Goal: Use online tool/utility: Utilize a website feature to perform a specific function

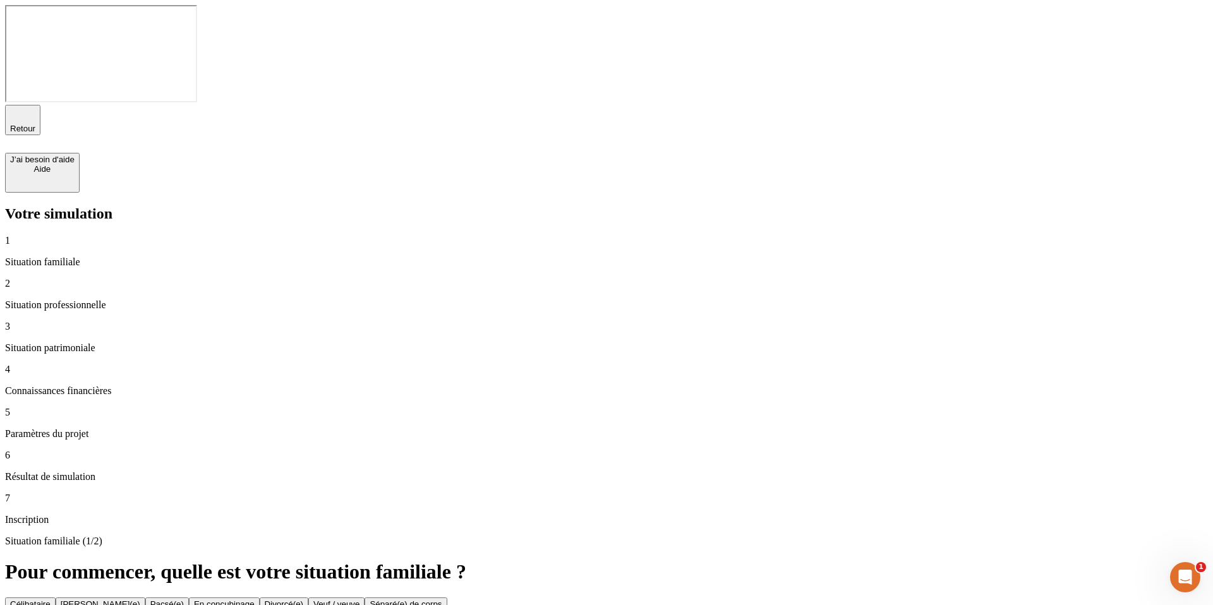
click at [56, 598] on button "Célibataire" at bounding box center [30, 604] width 51 height 13
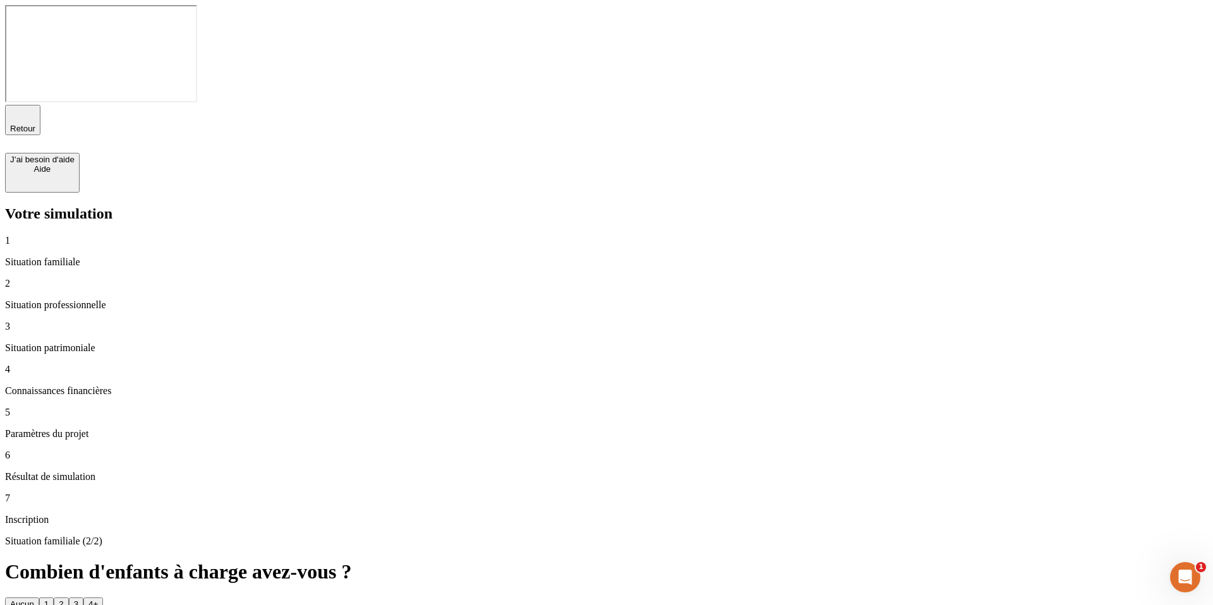
click at [54, 598] on button "1" at bounding box center [46, 604] width 15 height 13
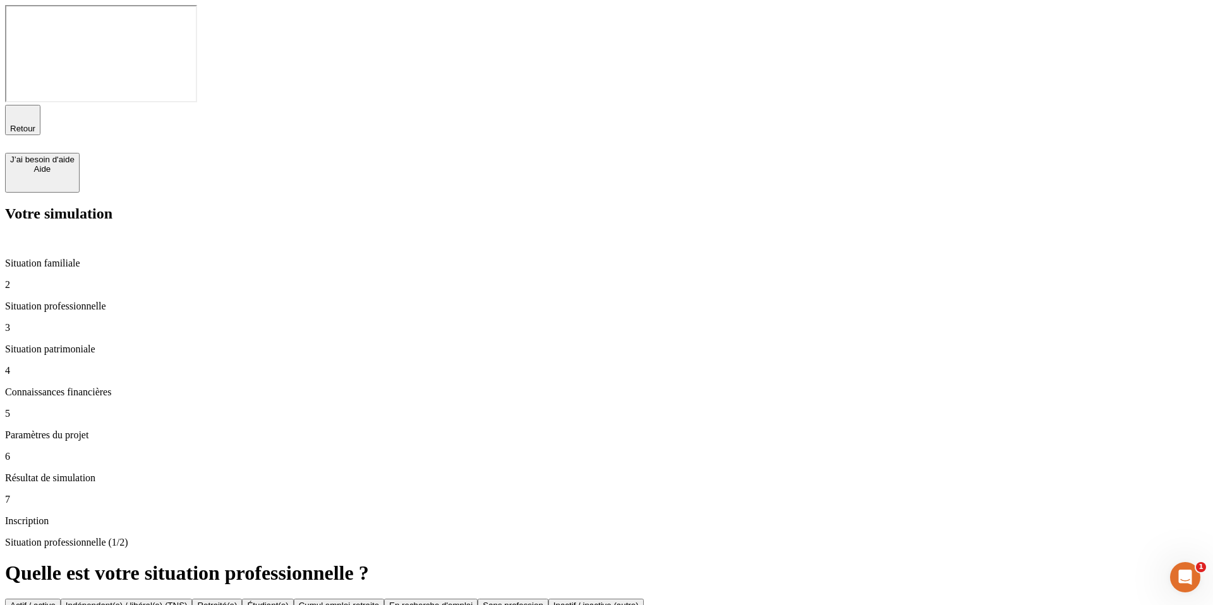
click at [61, 599] on button "Actif / active" at bounding box center [33, 605] width 56 height 13
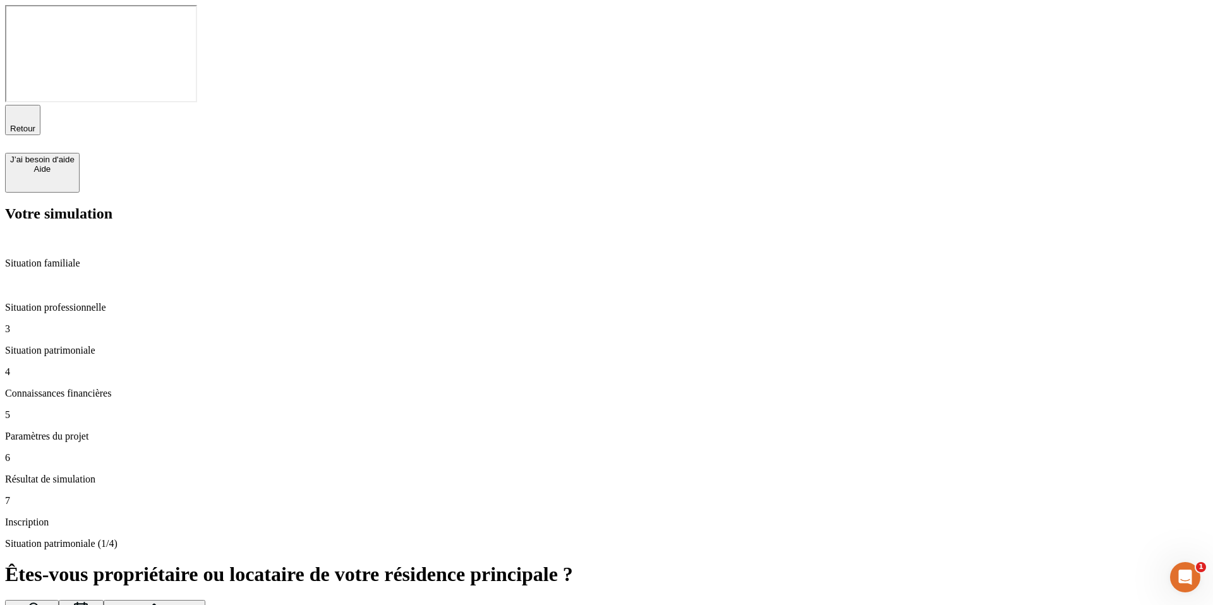
click at [399, 538] on div "Situation patrimoniale (1/4) Êtes-vous propriétaire ou locataire de votre résid…" at bounding box center [606, 599] width 1203 height 123
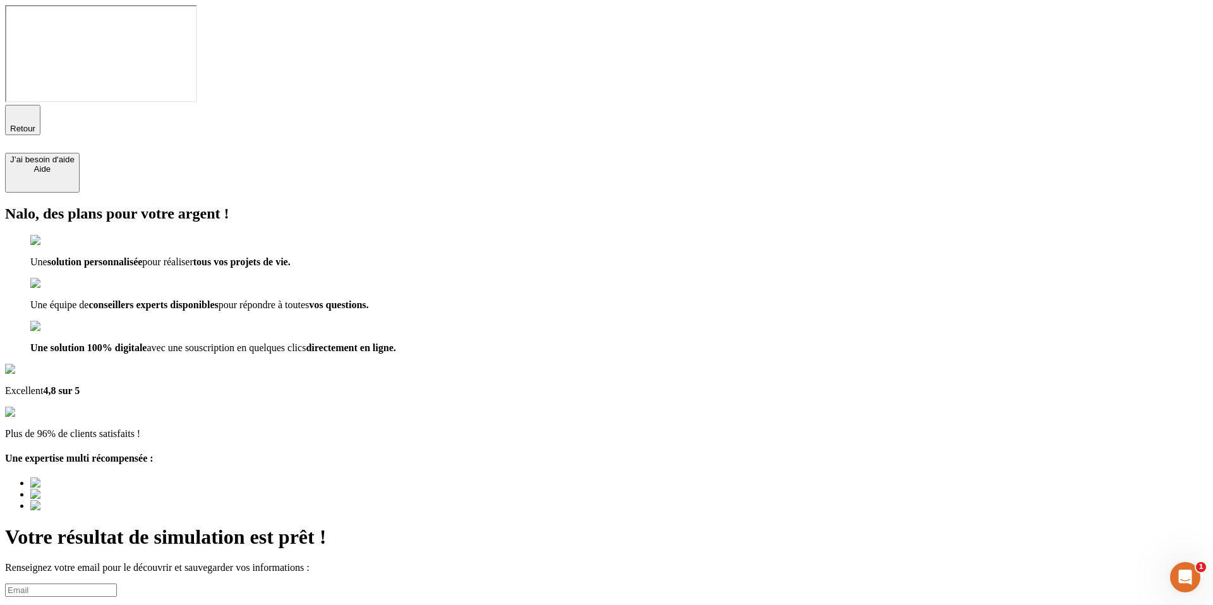
click at [117, 584] on input at bounding box center [61, 590] width 112 height 13
type input "[EMAIL_ADDRESS][DOMAIN_NAME]"
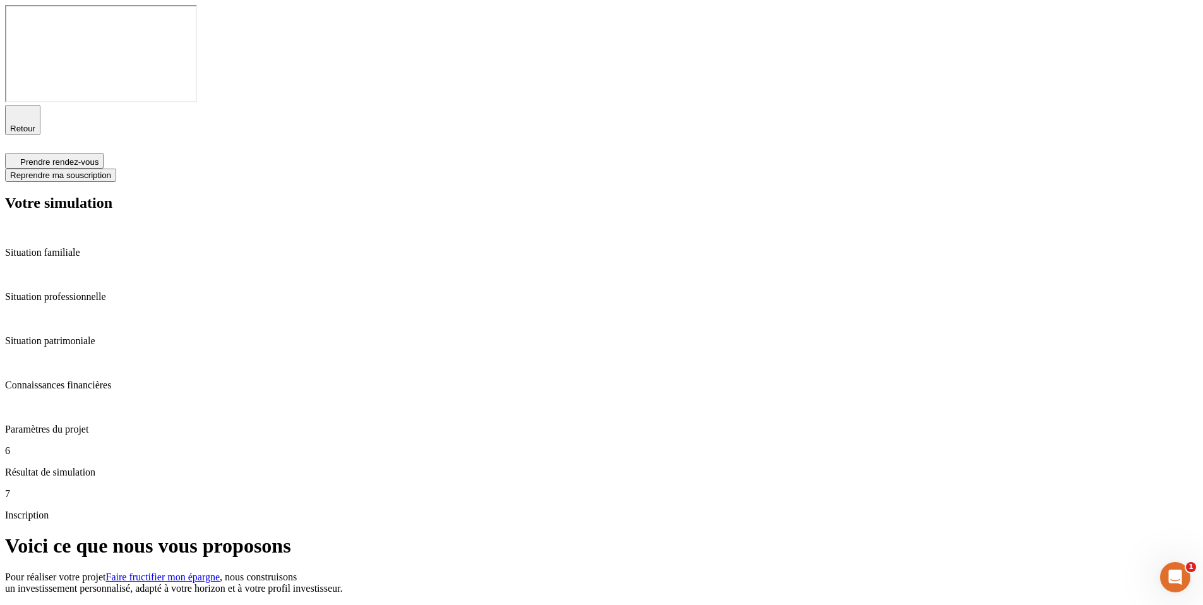
type input "06 33 64 18 11"
